Goal: Task Accomplishment & Management: Use online tool/utility

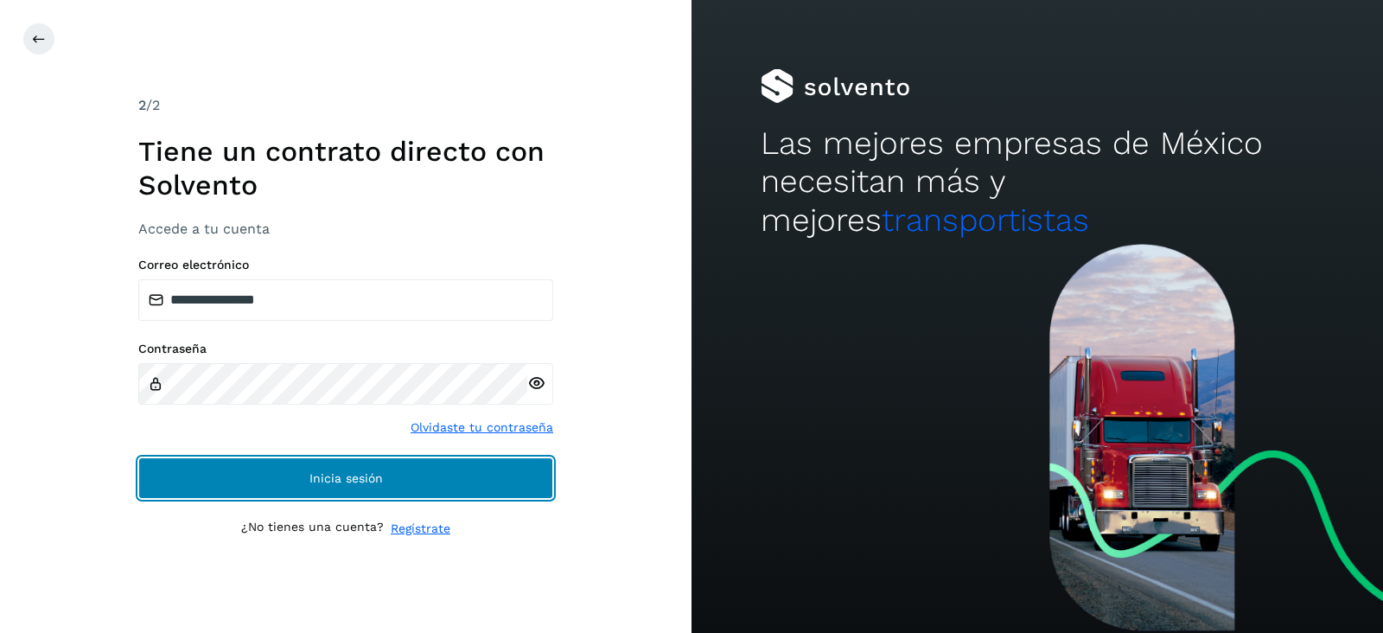
click at [421, 486] on button "Inicia sesión" at bounding box center [345, 477] width 415 height 41
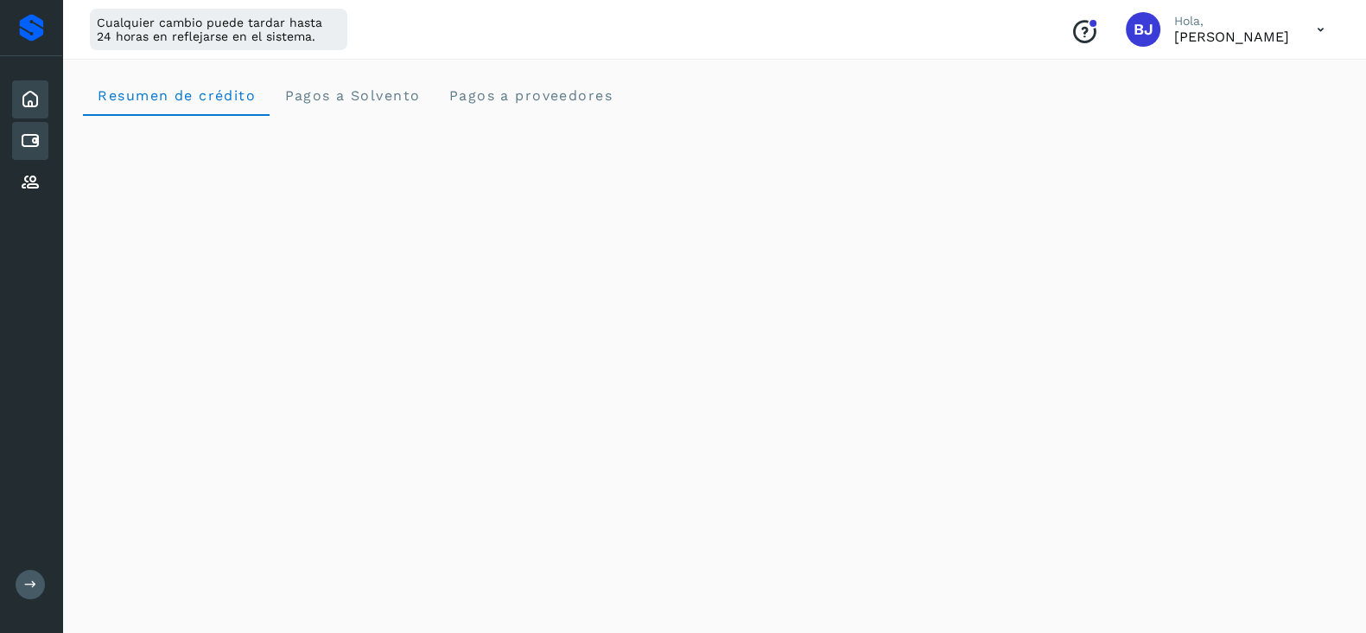
click at [25, 143] on icon at bounding box center [30, 140] width 21 height 21
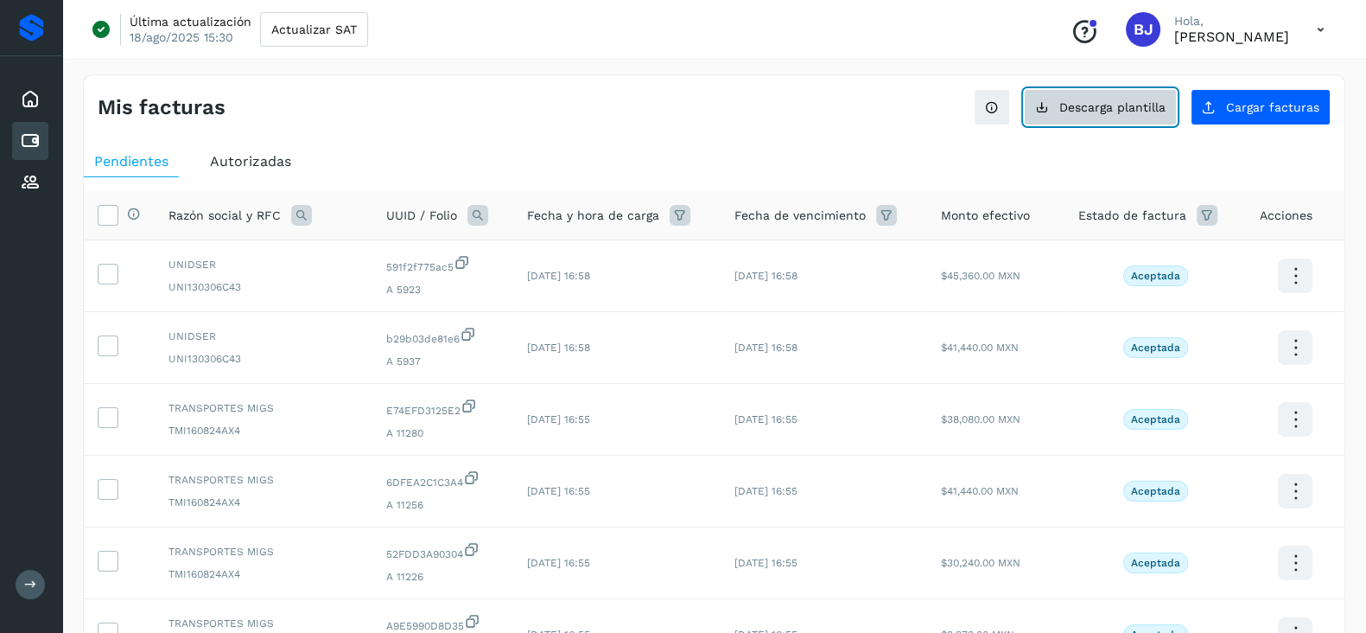
click at [1160, 116] on button "Descarga plantilla" at bounding box center [1100, 107] width 153 height 36
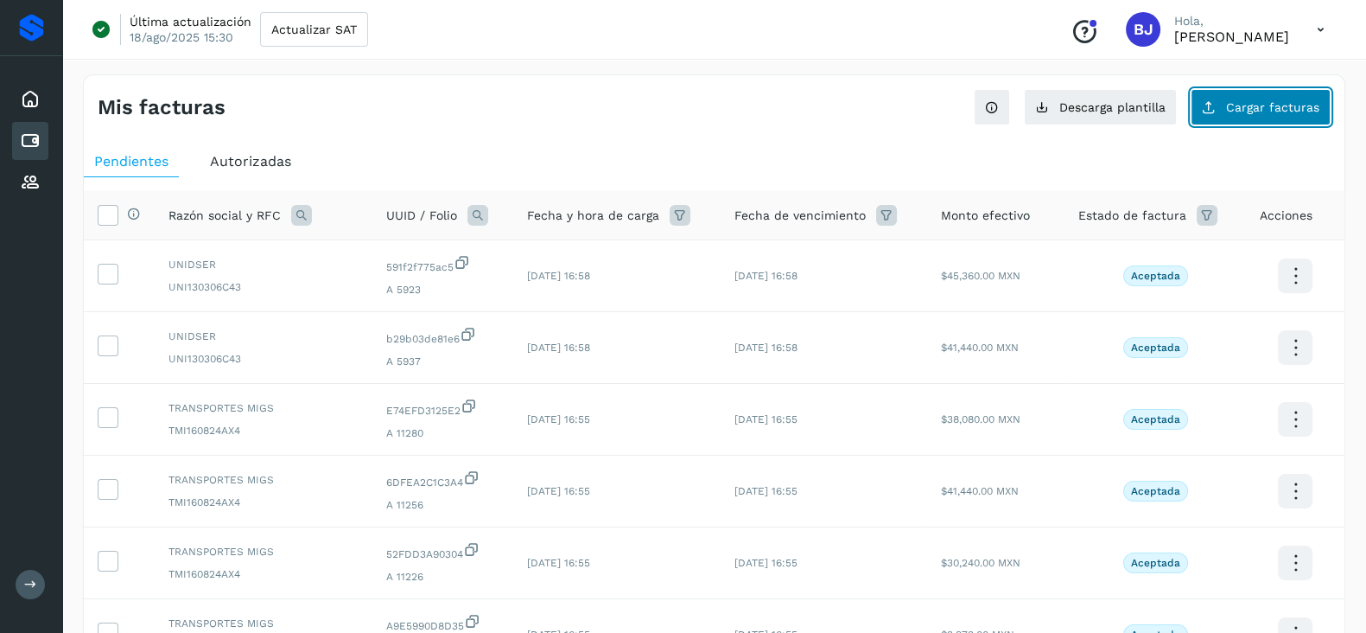
click at [1257, 101] on span "Cargar facturas" at bounding box center [1272, 107] width 93 height 12
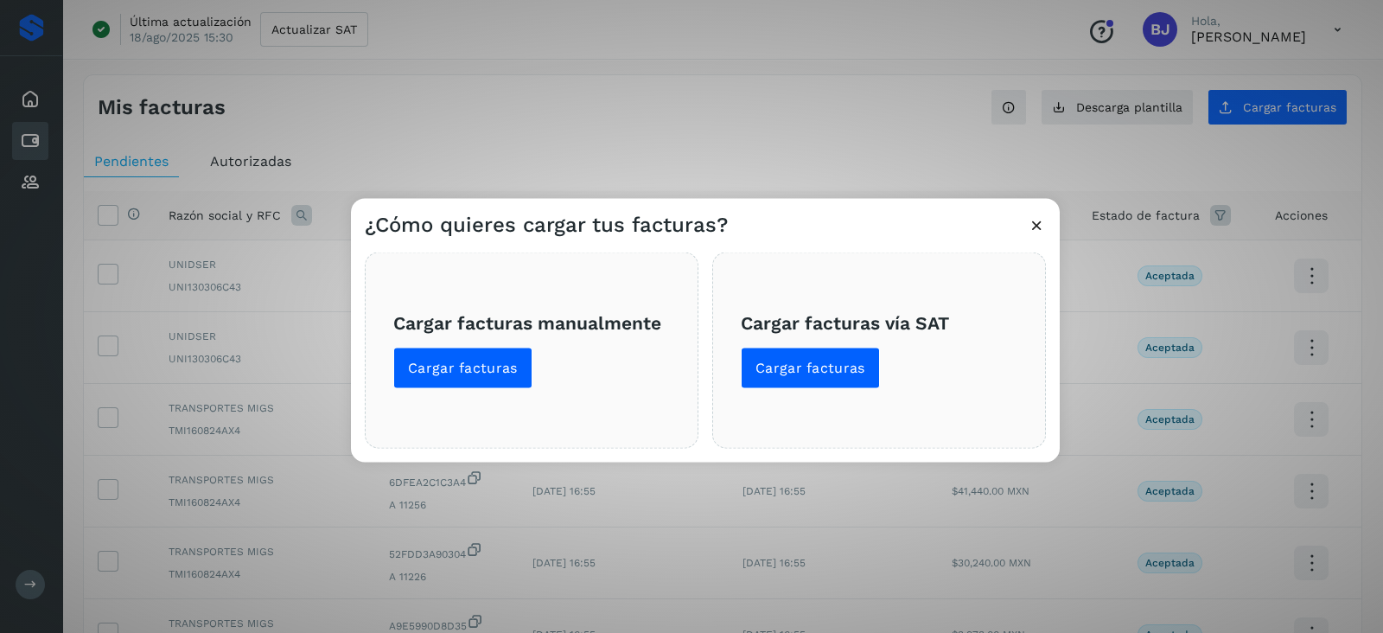
click at [569, 360] on span "Cargar facturas manualmente Cargar facturas" at bounding box center [531, 349] width 277 height 77
click at [512, 372] on span "Cargar facturas" at bounding box center [463, 368] width 110 height 19
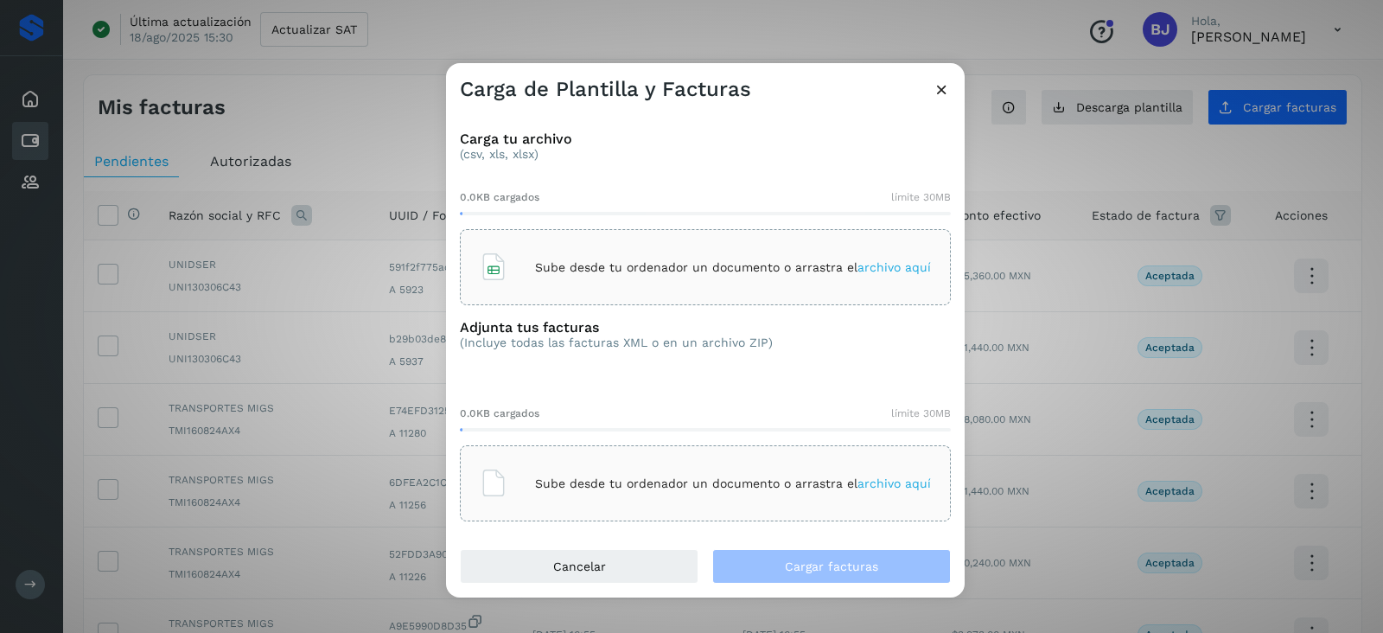
click at [743, 252] on div "Sube desde tu ordenador un documento o arrastra el archivo aquí" at bounding box center [705, 267] width 451 height 47
click at [575, 466] on div "Sube desde tu ordenador un documento o arrastra el archivo aquí" at bounding box center [705, 483] width 451 height 47
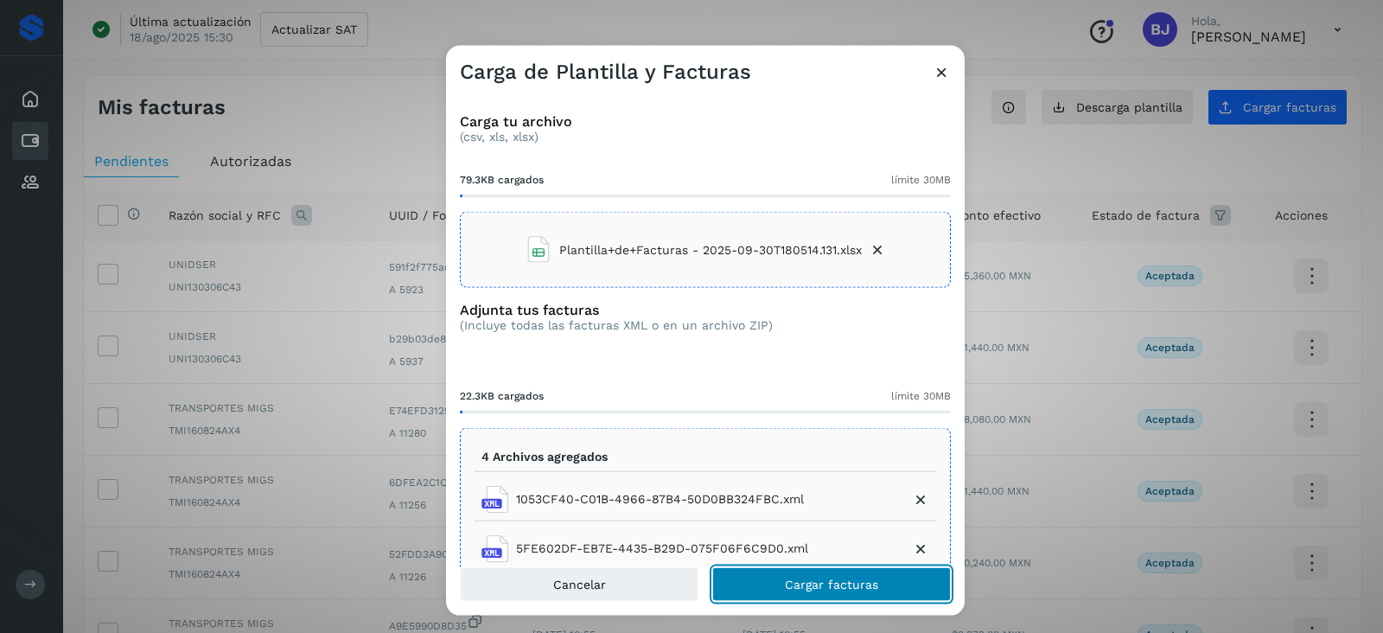
click at [896, 570] on button "Cargar facturas" at bounding box center [831, 583] width 239 height 35
